Goal: Check status: Check status

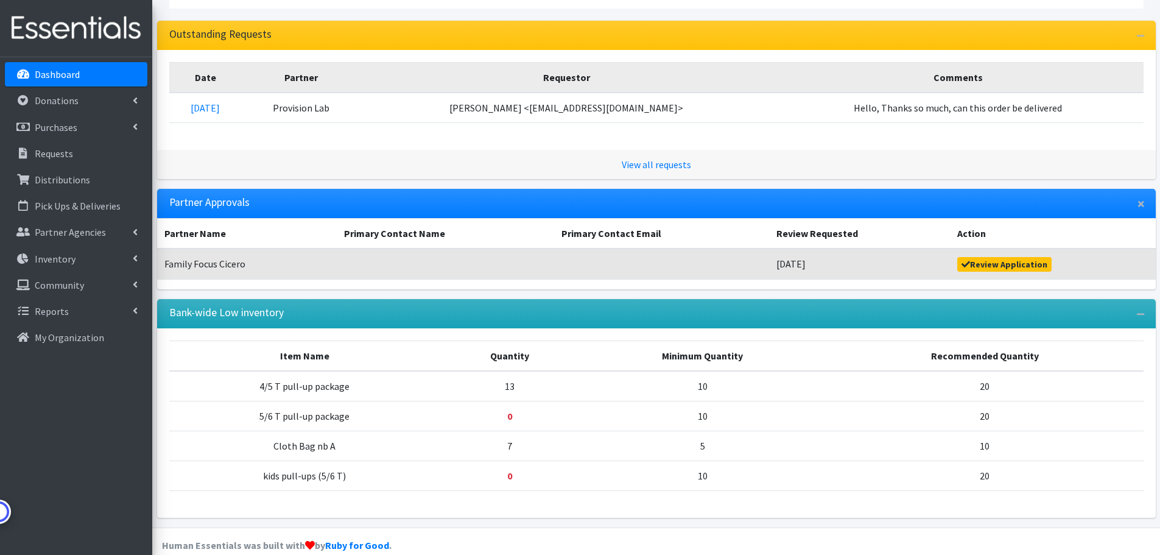
scroll to position [174, 0]
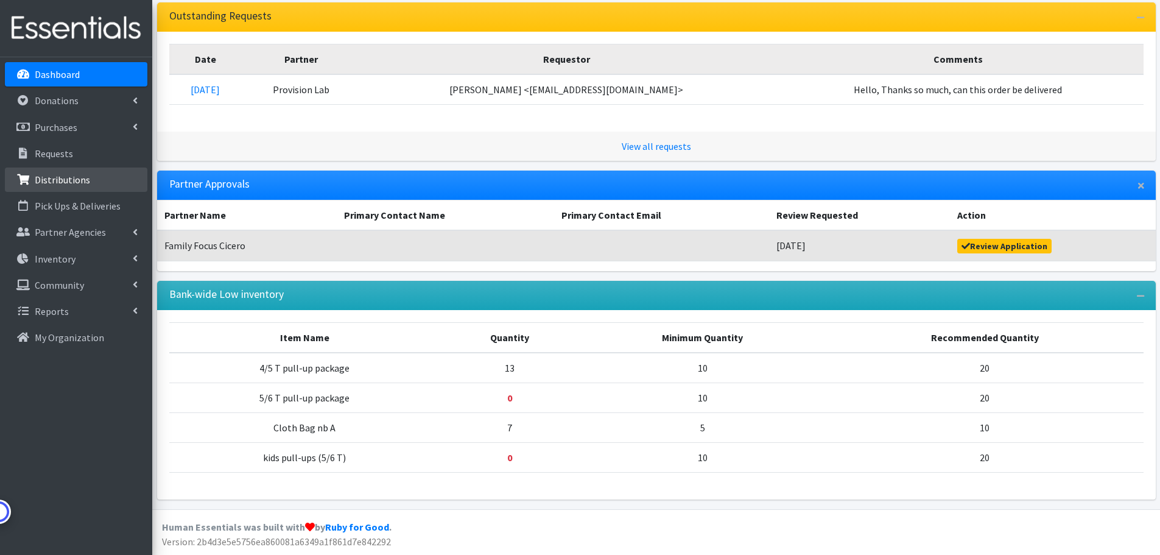
click at [71, 178] on p "Distributions" at bounding box center [62, 180] width 55 height 12
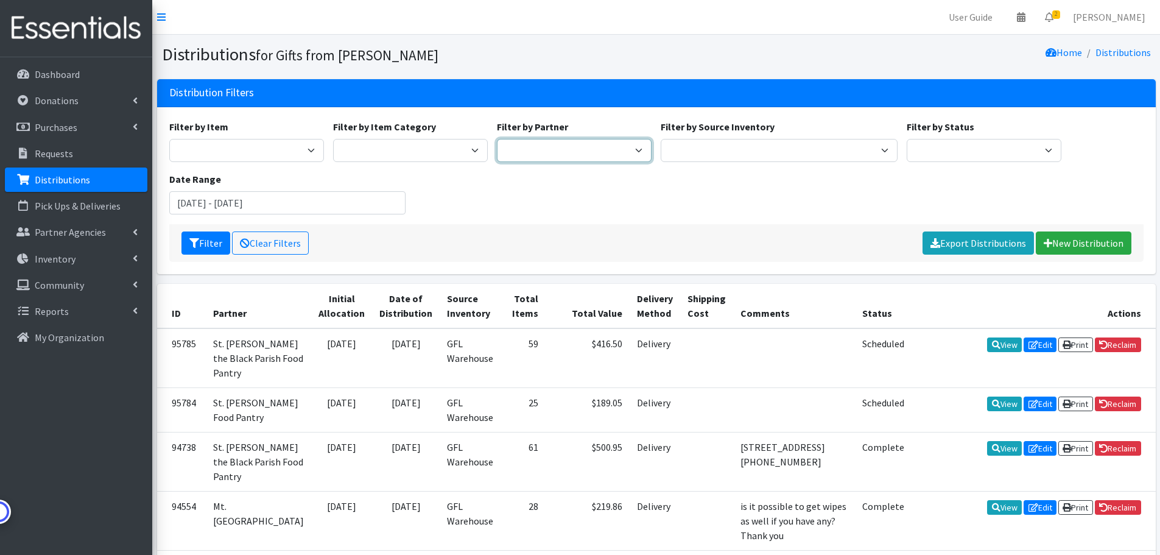
click at [542, 148] on select "Aid for Women Aunt Martha's Bloom Trail High School Centers for New Horizons Fa…" at bounding box center [574, 150] width 155 height 23
select select "5054"
click at [497, 139] on select "Aid for Women Aunt Martha's Bloom Trail High School Centers for New Horizons Fa…" at bounding box center [574, 150] width 155 height 23
click at [214, 238] on button "Filter" at bounding box center [205, 242] width 49 height 23
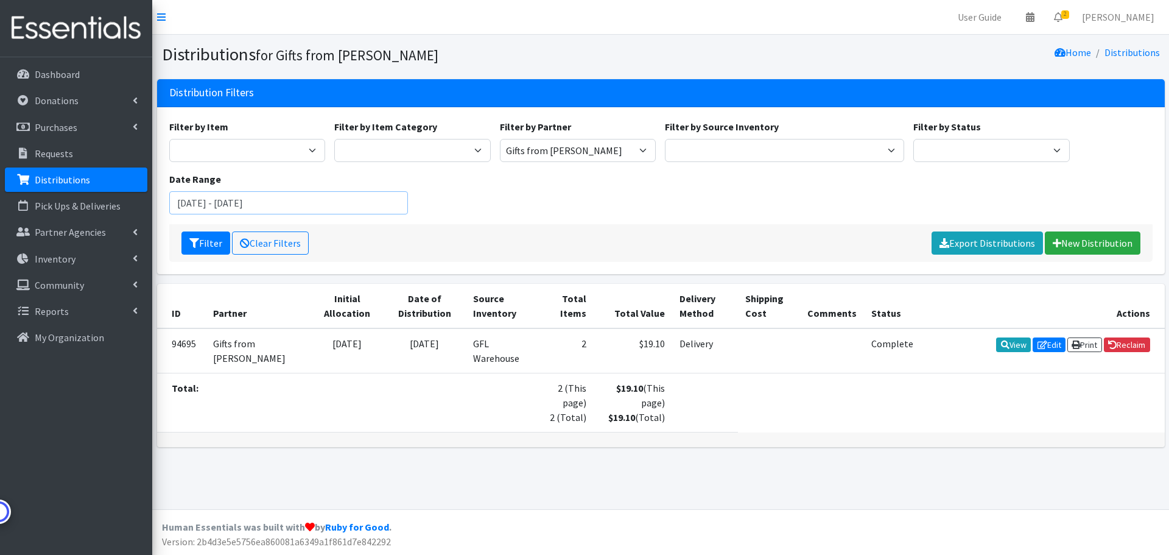
click at [356, 208] on input "[DATE] - [DATE]" at bounding box center [288, 202] width 239 height 23
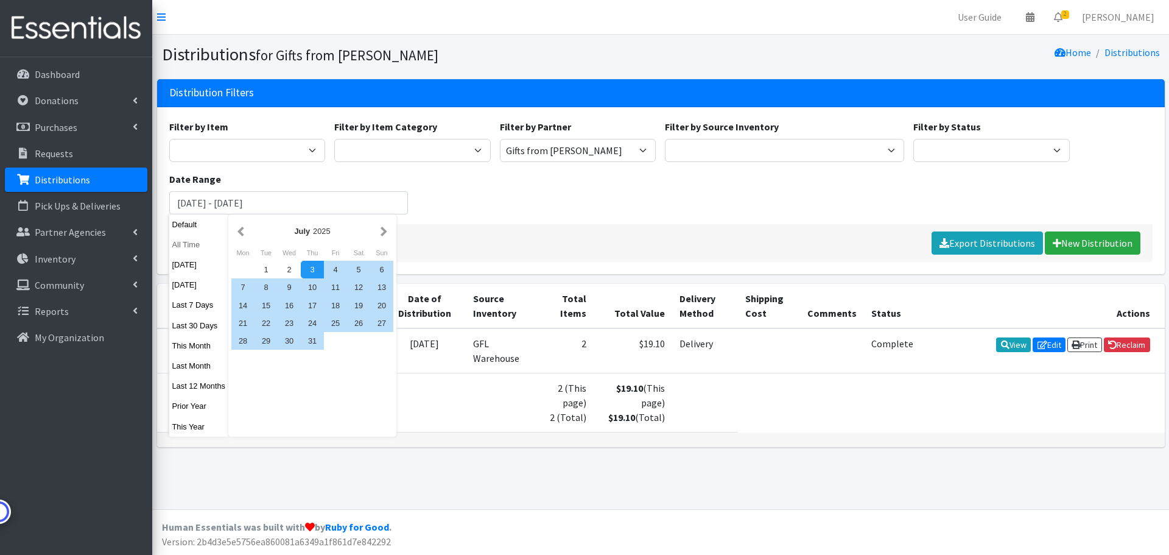
click at [185, 242] on button "All Time" at bounding box center [199, 245] width 60 height 18
type input "[DATE] - [DATE]"
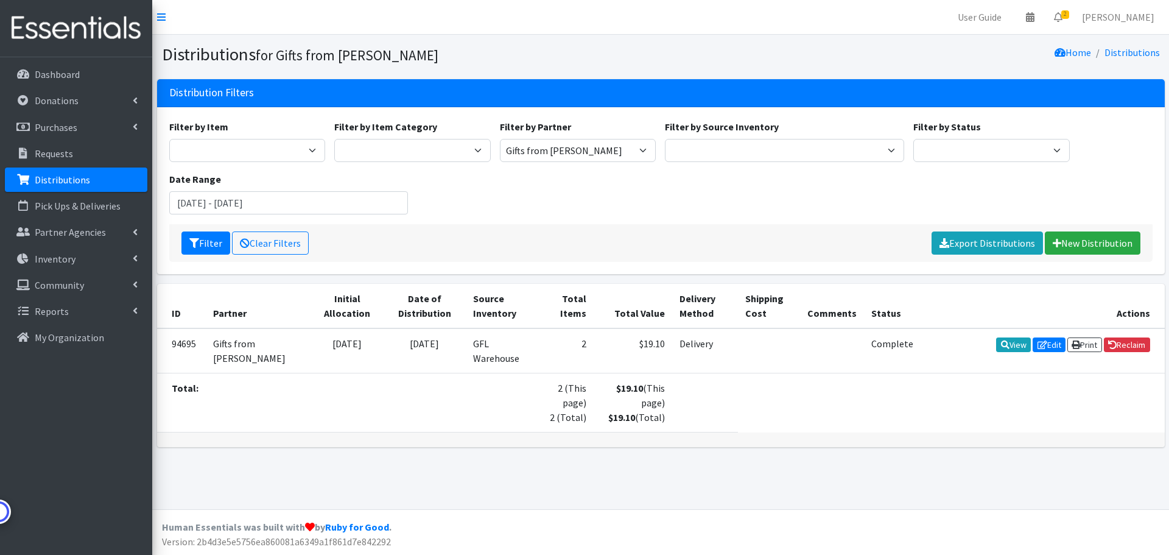
click at [519, 211] on div "Filter by Item 10x13 bags 11x14 bags 12x14 bag 13x15 bag 1 package 2/3 T pull-u…" at bounding box center [660, 171] width 993 height 105
click at [193, 238] on icon "submit" at bounding box center [194, 243] width 10 height 10
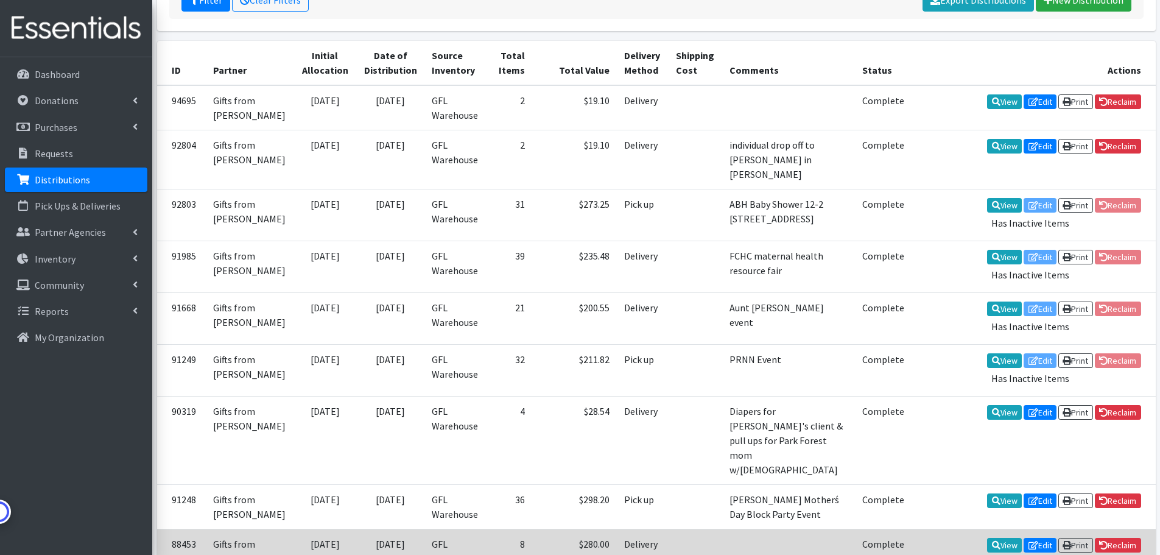
scroll to position [161, 0]
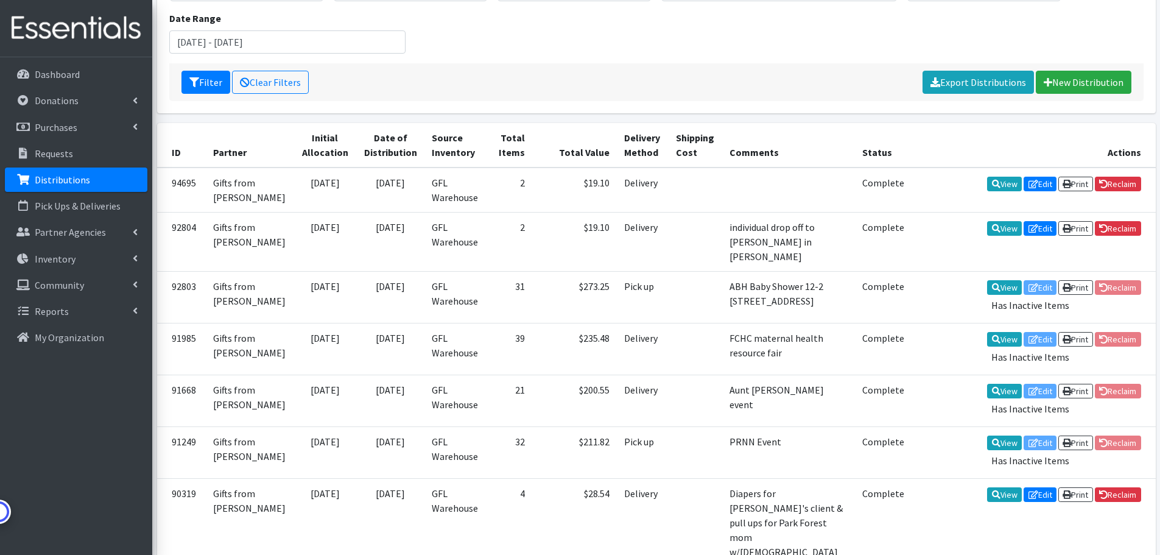
click at [65, 174] on p "Distributions" at bounding box center [62, 180] width 55 height 12
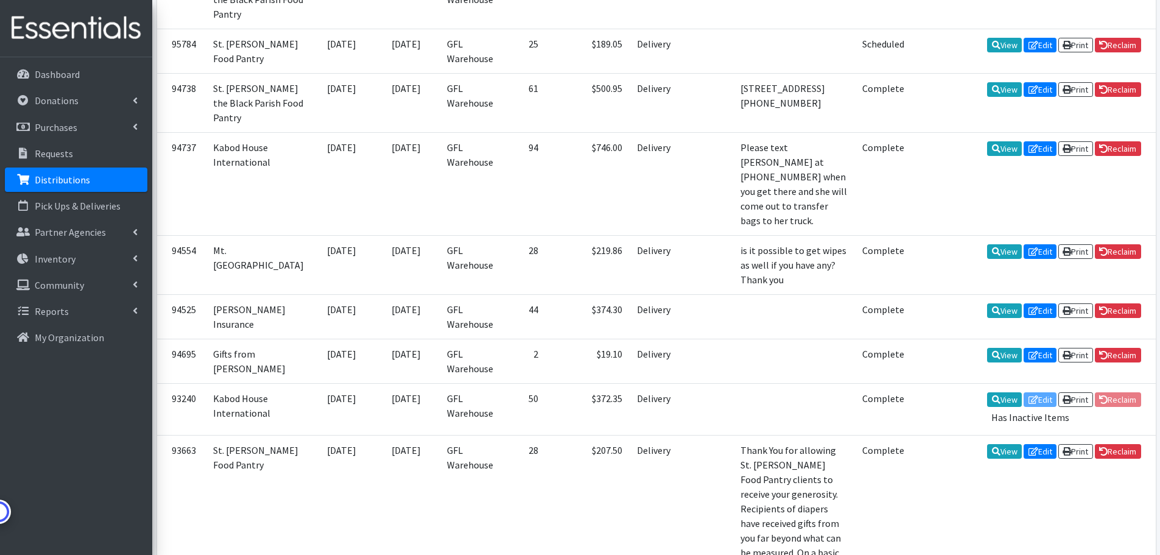
scroll to position [365, 0]
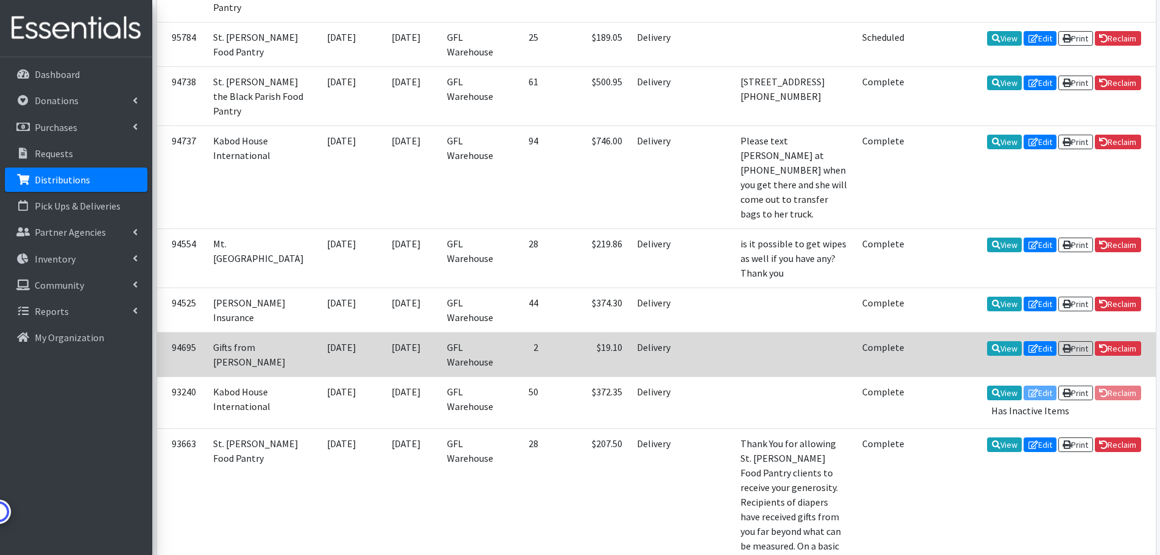
click at [501, 332] on td "2" at bounding box center [523, 354] width 44 height 44
click at [987, 341] on link "View" at bounding box center [1004, 348] width 35 height 15
